Goal: Contribute content

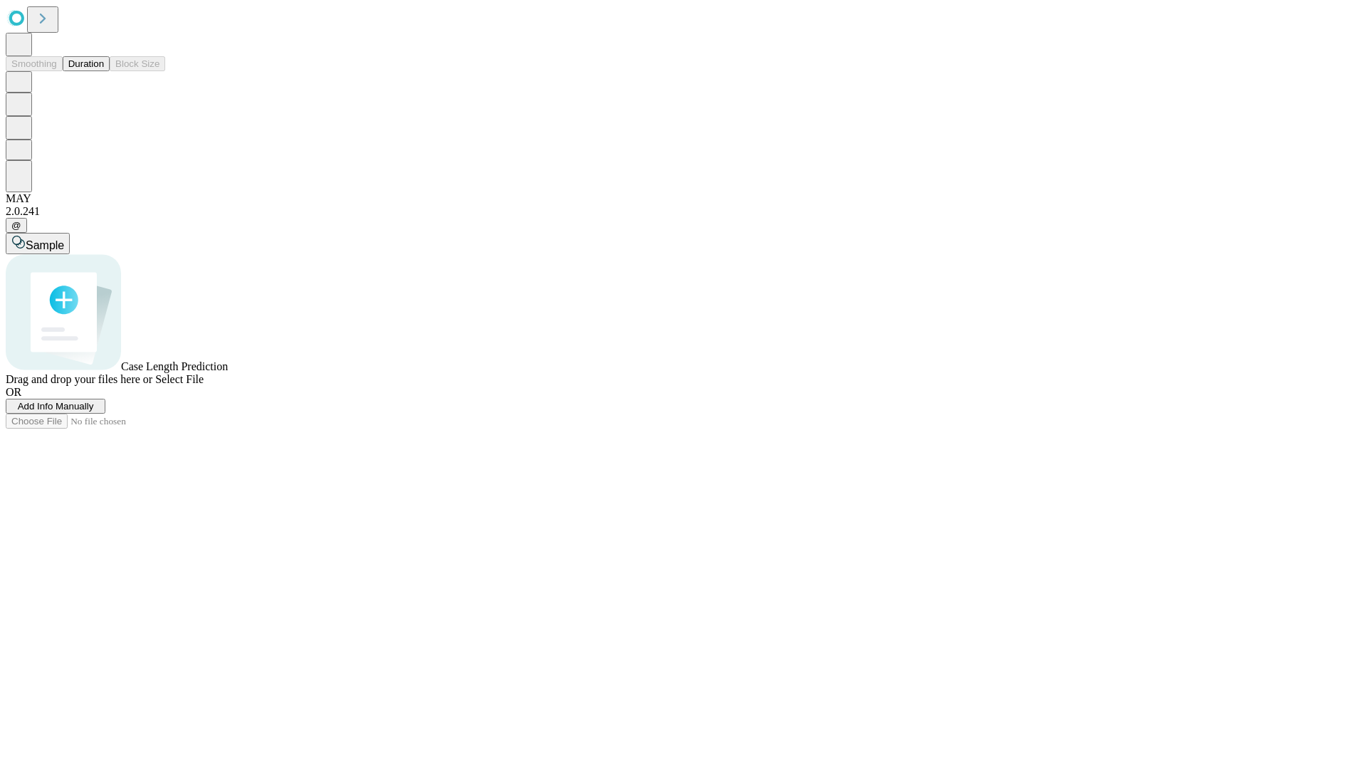
click at [104, 71] on button "Duration" at bounding box center [86, 63] width 47 height 15
click at [94, 411] on span "Add Info Manually" at bounding box center [56, 406] width 76 height 11
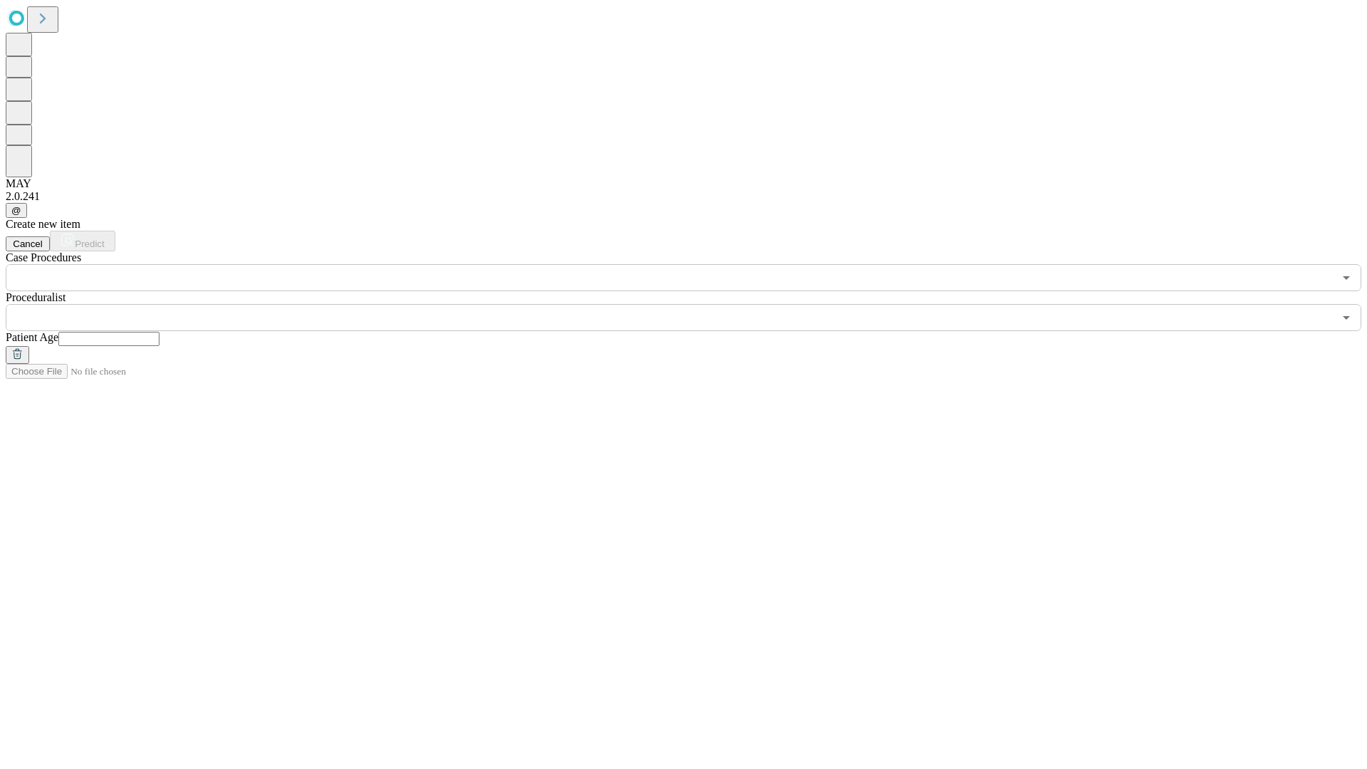
click at [159, 332] on input "text" at bounding box center [108, 339] width 101 height 14
type input "**"
click at [693, 304] on input "text" at bounding box center [669, 317] width 1327 height 27
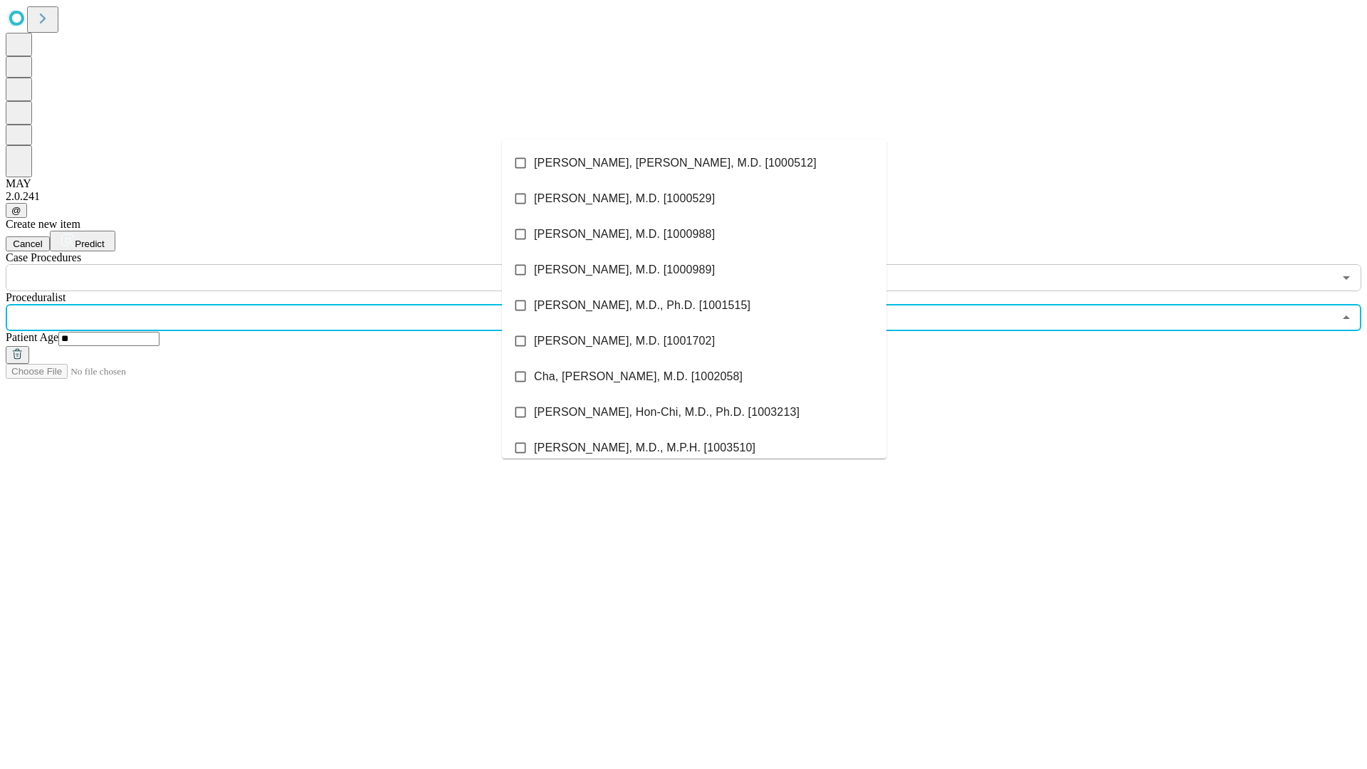
click at [694, 163] on li "[PERSON_NAME], [PERSON_NAME], M.D. [1000512]" at bounding box center [694, 163] width 384 height 36
click at [299, 264] on input "text" at bounding box center [669, 277] width 1327 height 27
